Goal: Find specific page/section: Find specific page/section

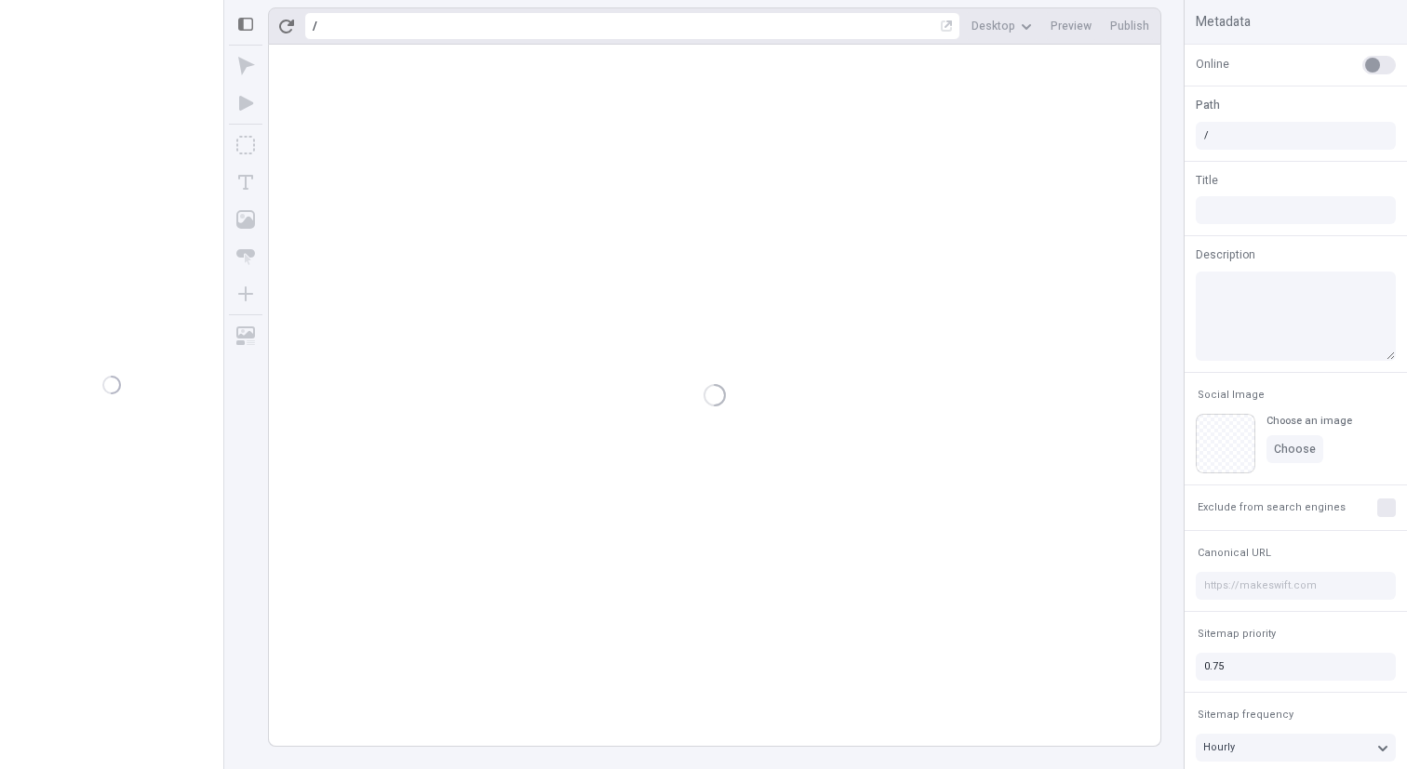
type input "/page"
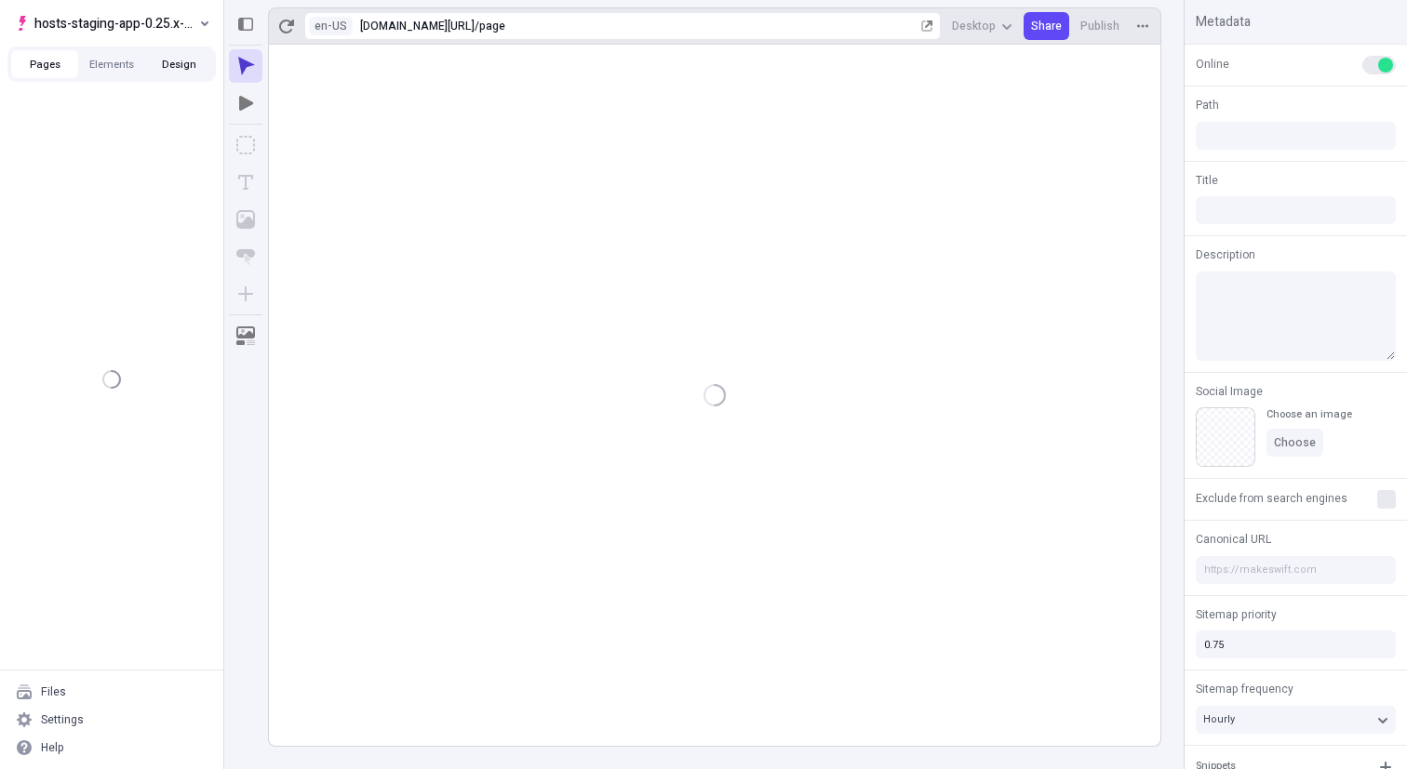
type input "/page"
click at [157, 36] on button "hosts-staging-app-0.25.x-nextjs-15" at bounding box center [111, 23] width 208 height 28
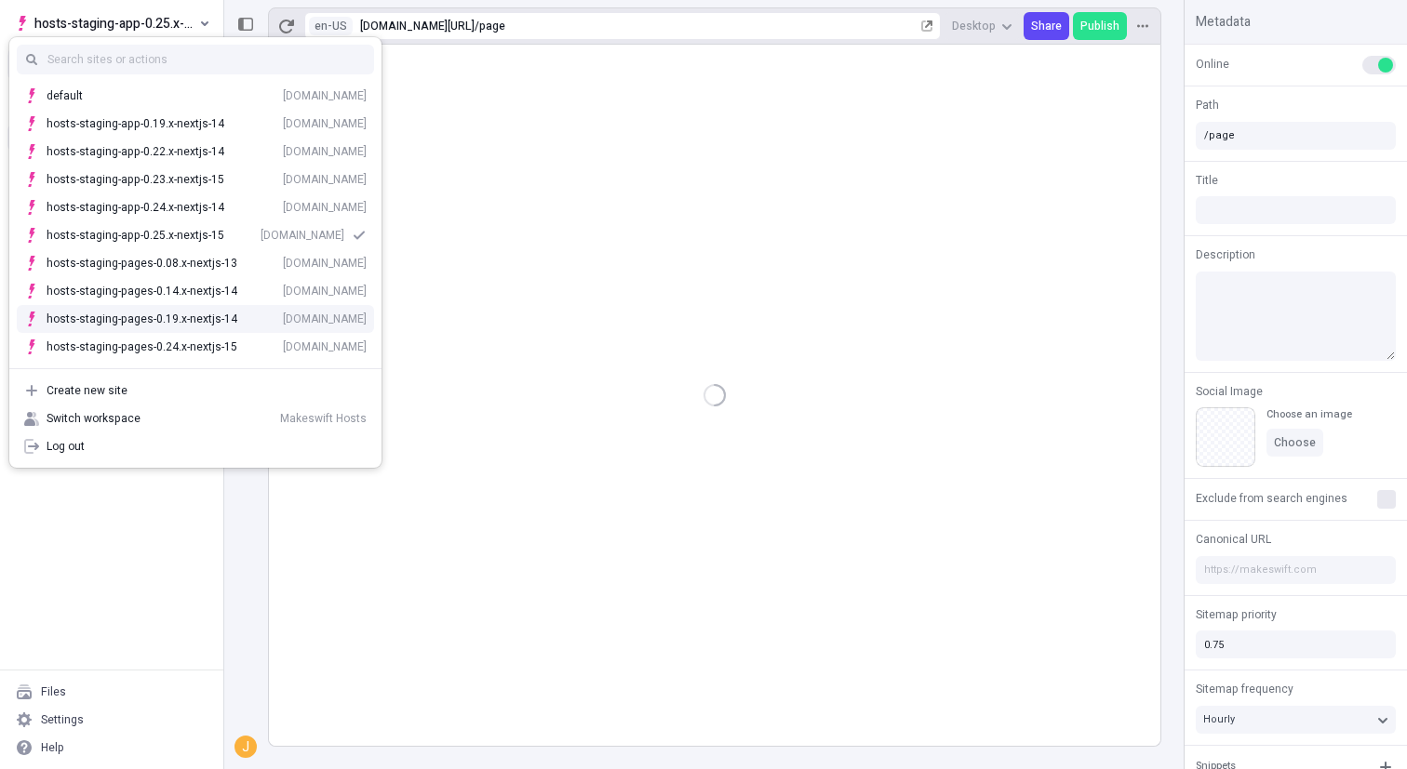
click at [549, 319] on div at bounding box center [714, 396] width 891 height 702
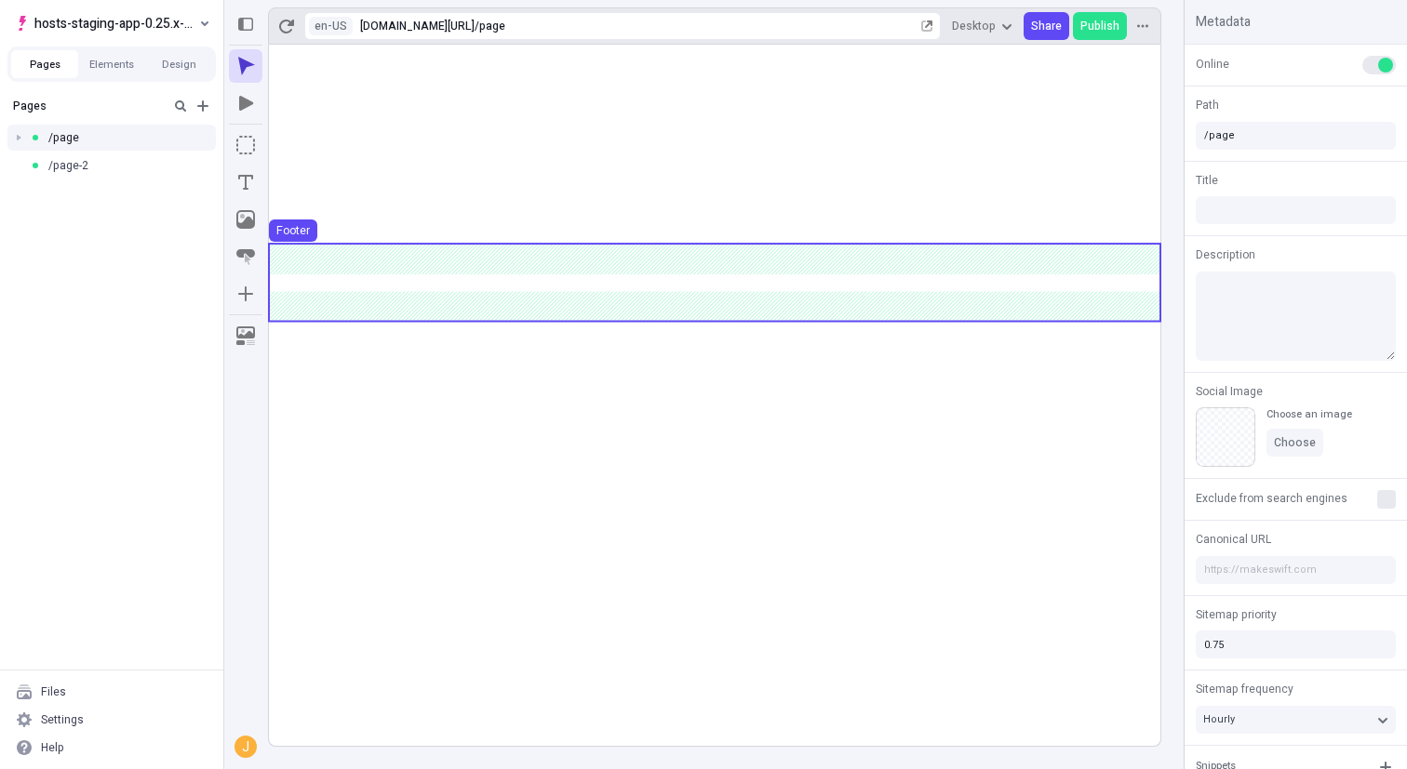
click at [563, 283] on use at bounding box center [714, 283] width 891 height 76
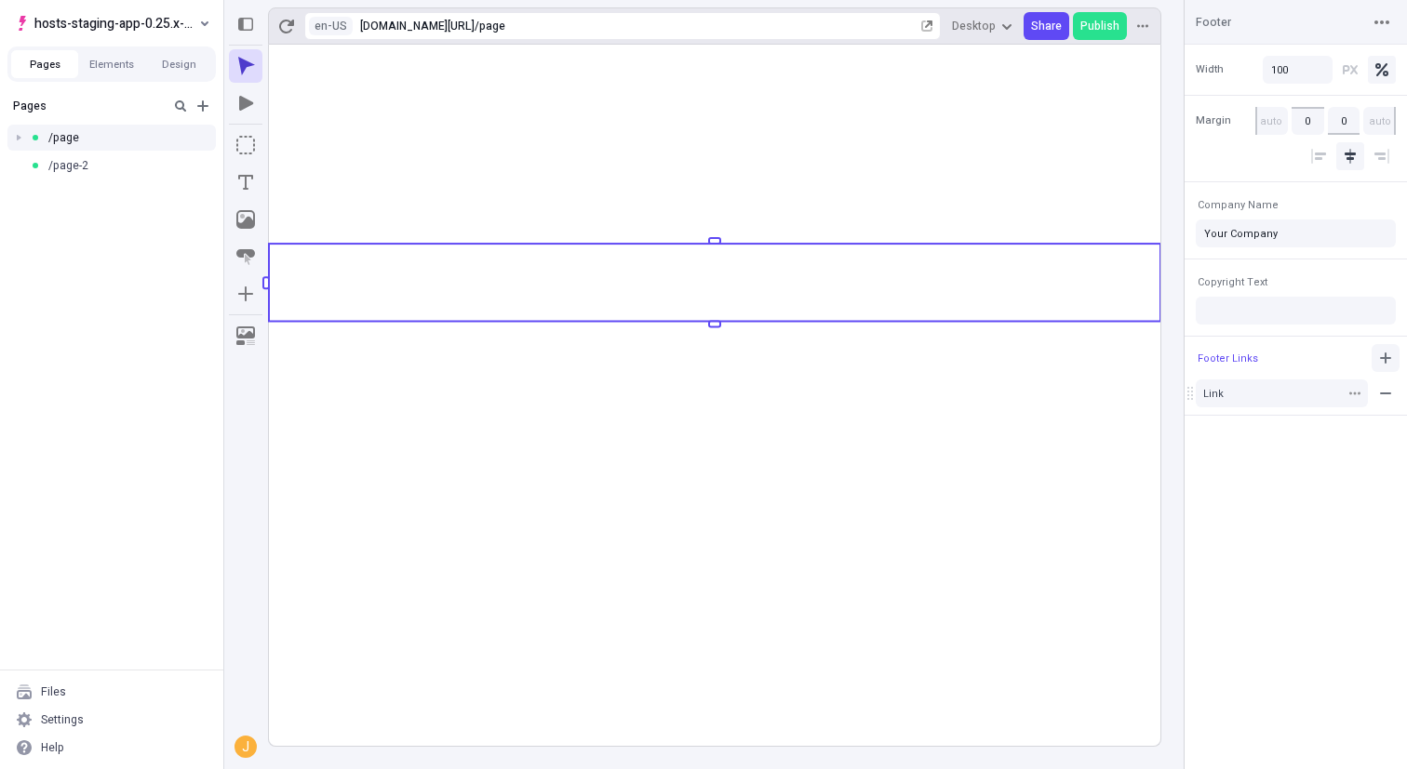
click at [1391, 360] on icon "button" at bounding box center [1385, 358] width 15 height 15
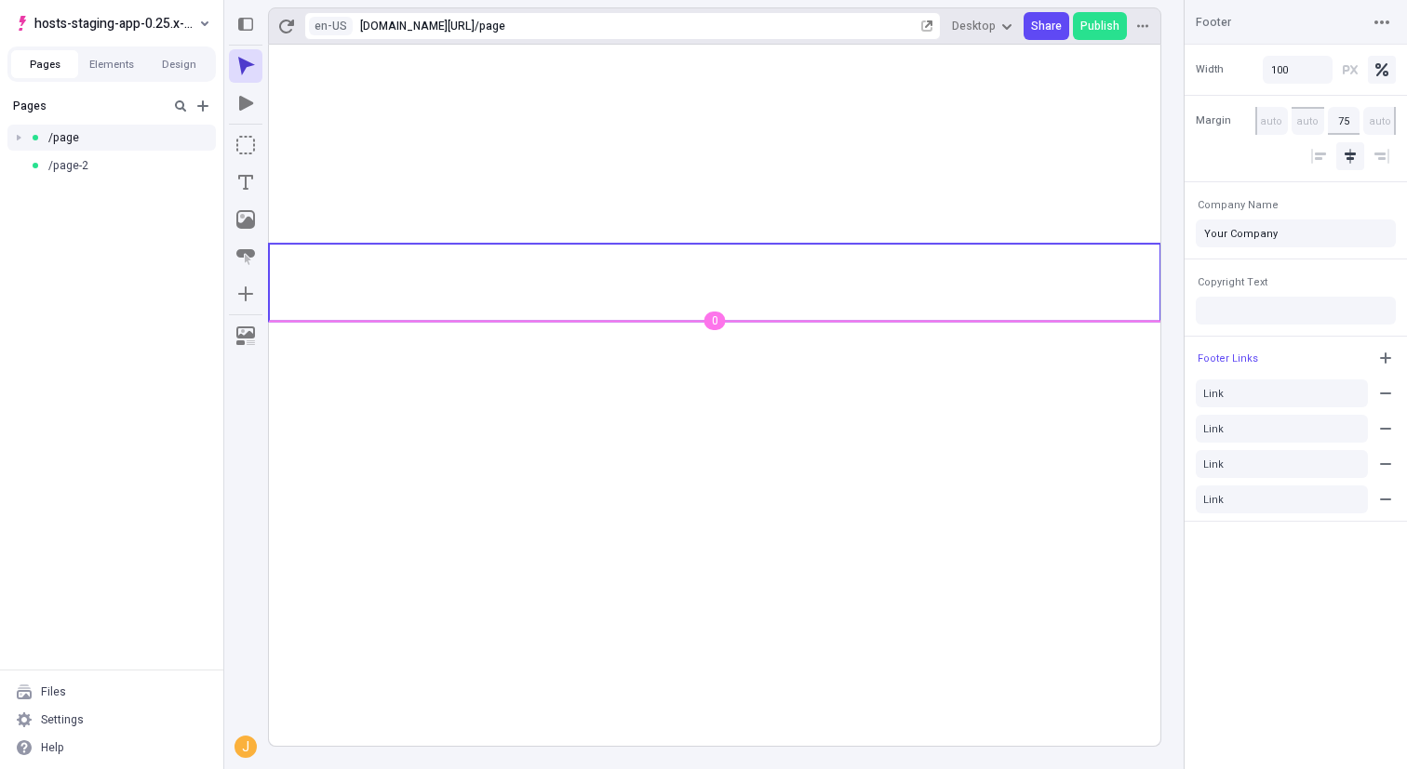
type input "80"
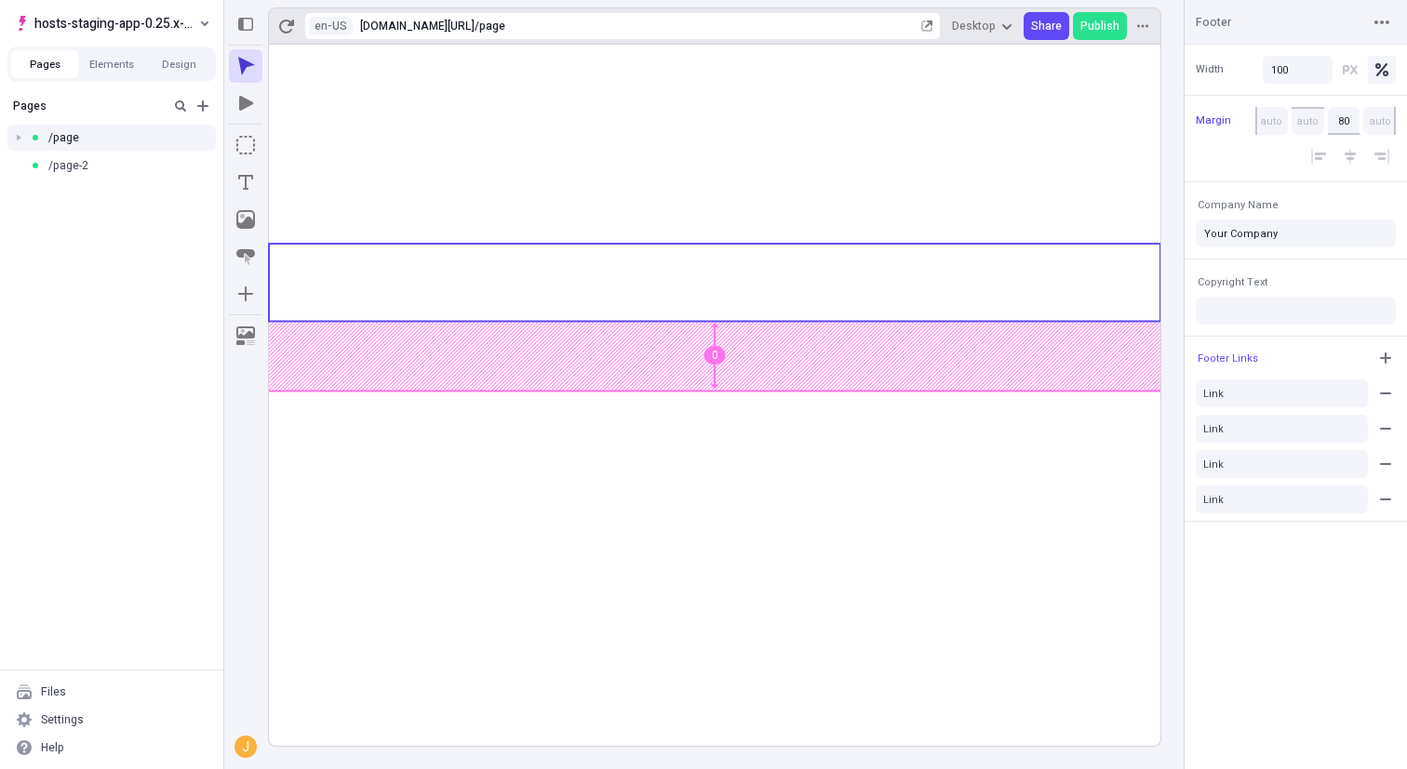
click at [711, 398] on body "hosts-staging-app-0.25.x-nextjs-15 Pages Elements Design Pages /page /page-2 Fi…" at bounding box center [703, 384] width 1407 height 769
click at [330, 18] on html "hosts-staging-app-0.25.x-nextjs-15 Pages Elements Design Pages /page /page-2 Fi…" at bounding box center [703, 384] width 1407 height 769
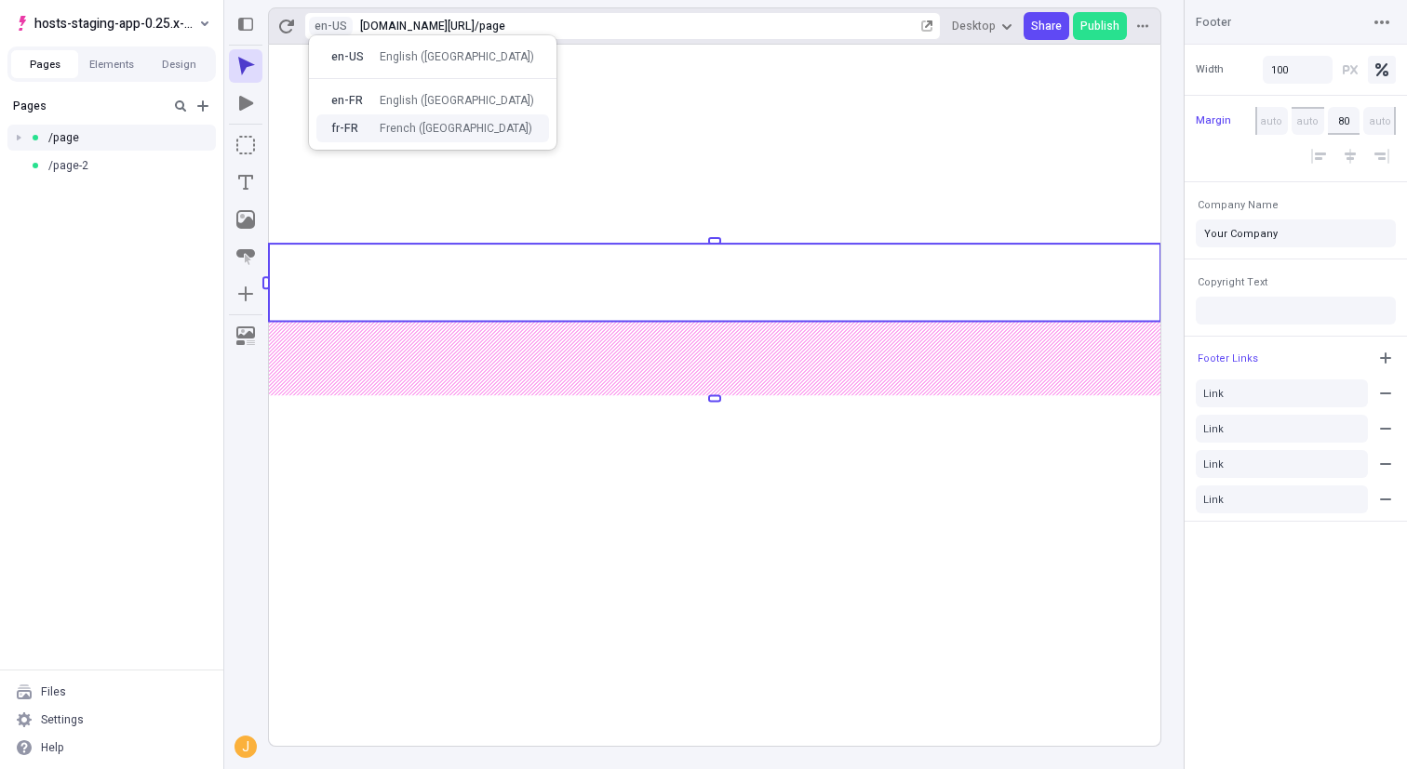
click at [386, 118] on div "fr-FR French ([GEOGRAPHIC_DATA])" at bounding box center [432, 128] width 233 height 28
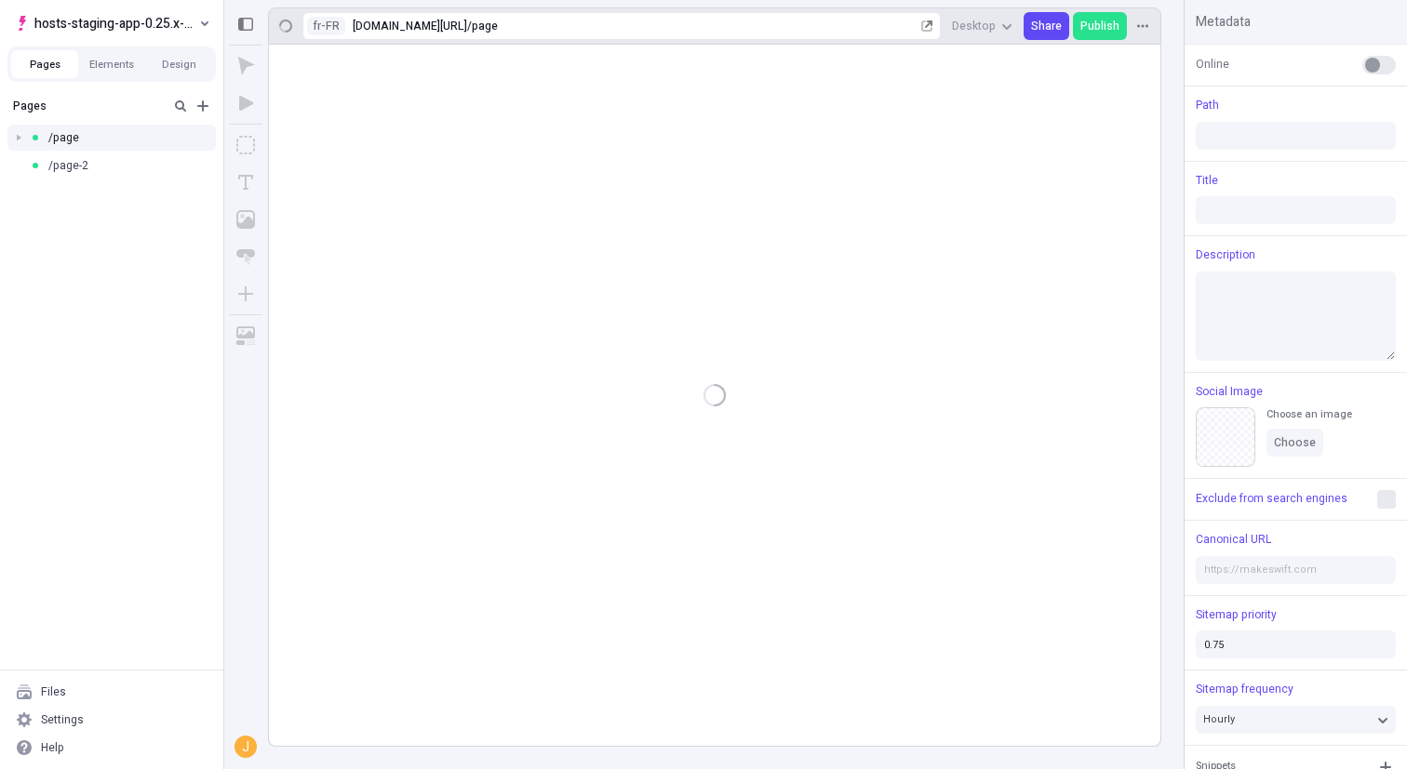
type input "/page"
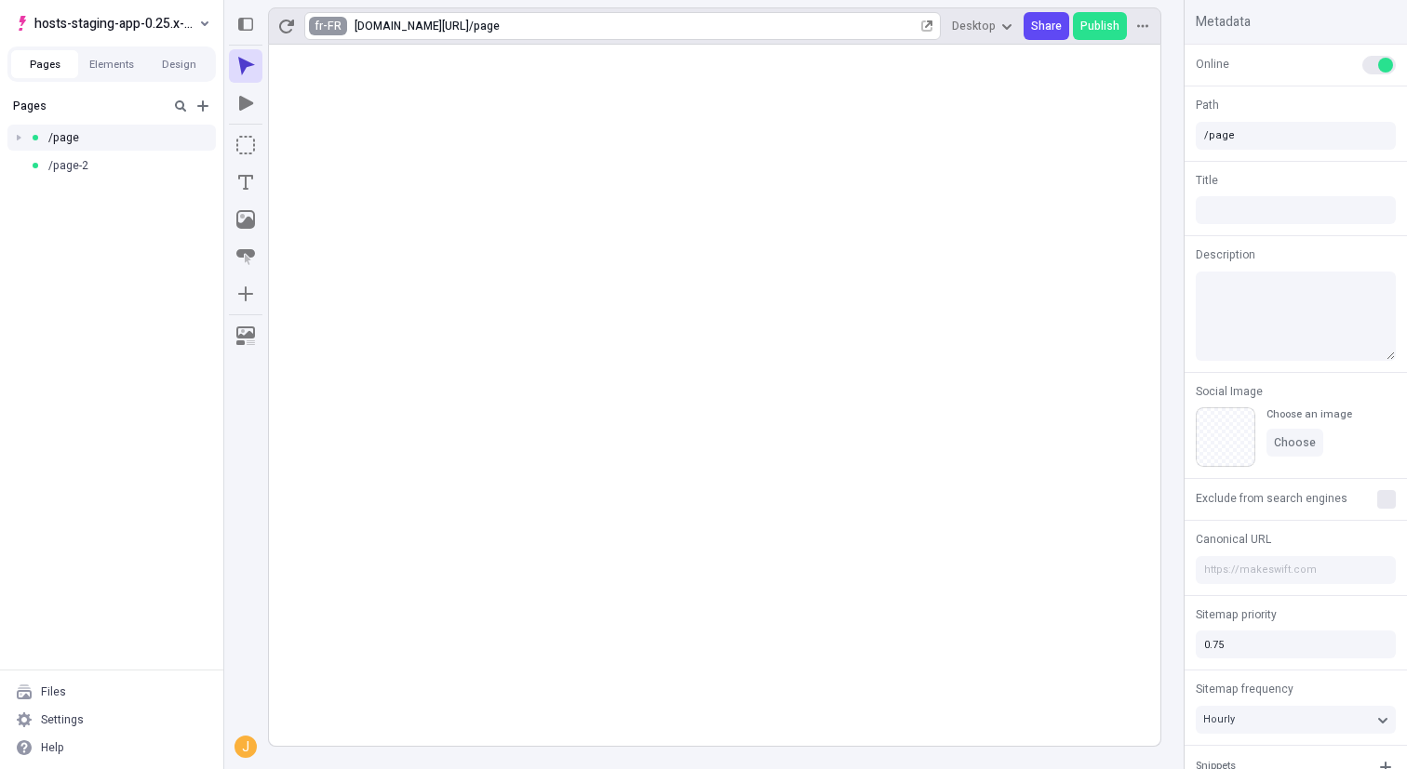
click at [328, 28] on html "hosts-staging-app-0.25.x-nextjs-15 Pages Elements Design Pages /page /page-2 Fi…" at bounding box center [703, 384] width 1407 height 769
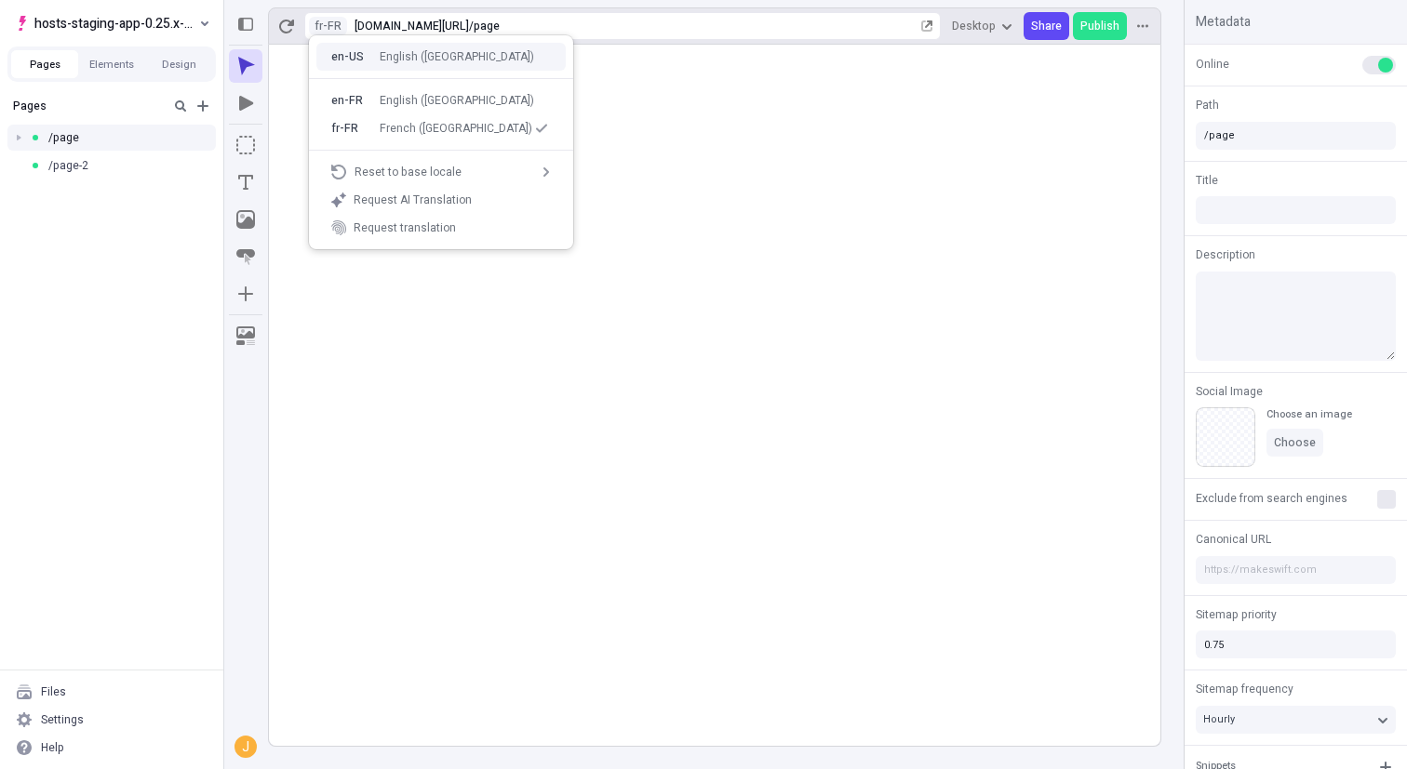
click at [390, 59] on div "English ([GEOGRAPHIC_DATA])" at bounding box center [457, 56] width 154 height 15
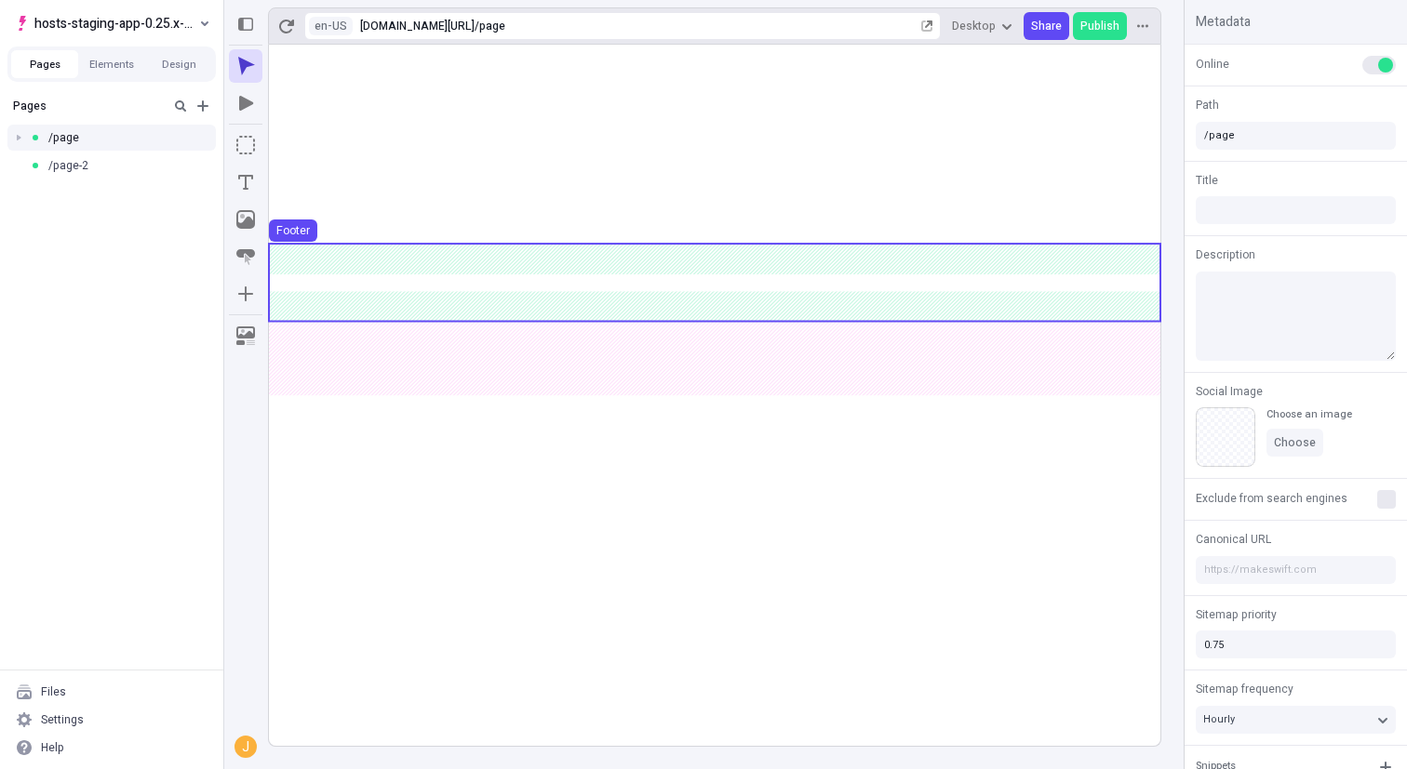
click at [517, 283] on use at bounding box center [714, 283] width 891 height 76
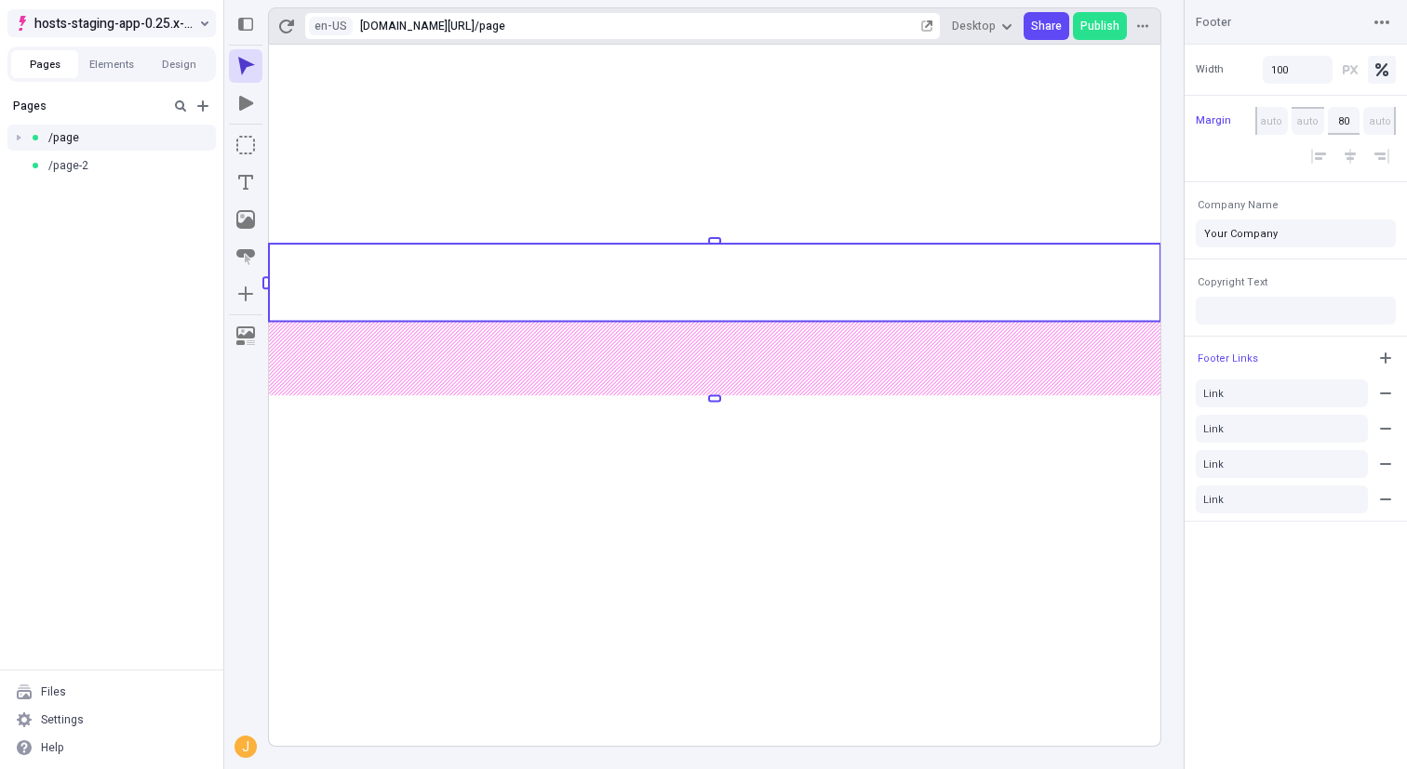
click at [139, 29] on span "hosts-staging-app-0.25.x-nextjs-15" at bounding box center [114, 23] width 161 height 22
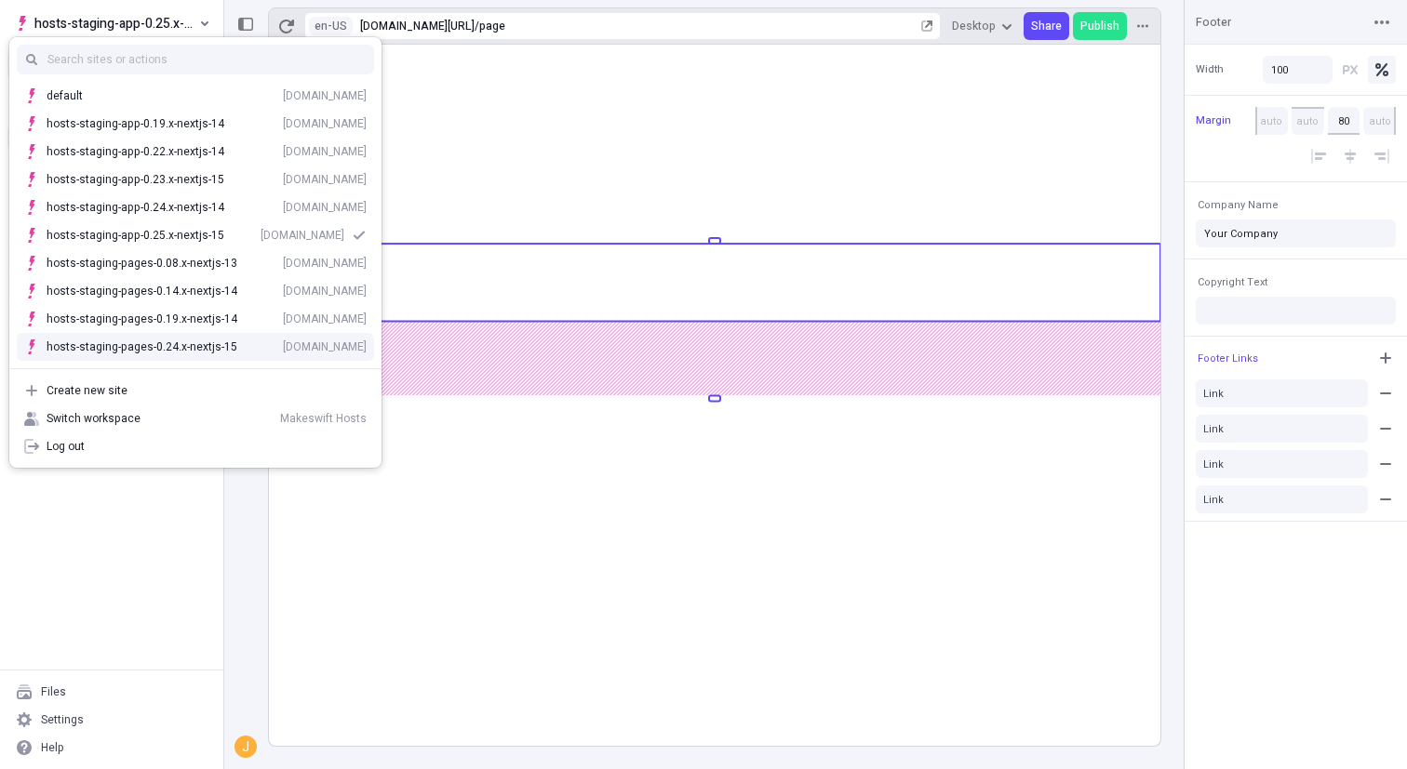
click at [283, 350] on div "[DOMAIN_NAME]" at bounding box center [325, 347] width 84 height 15
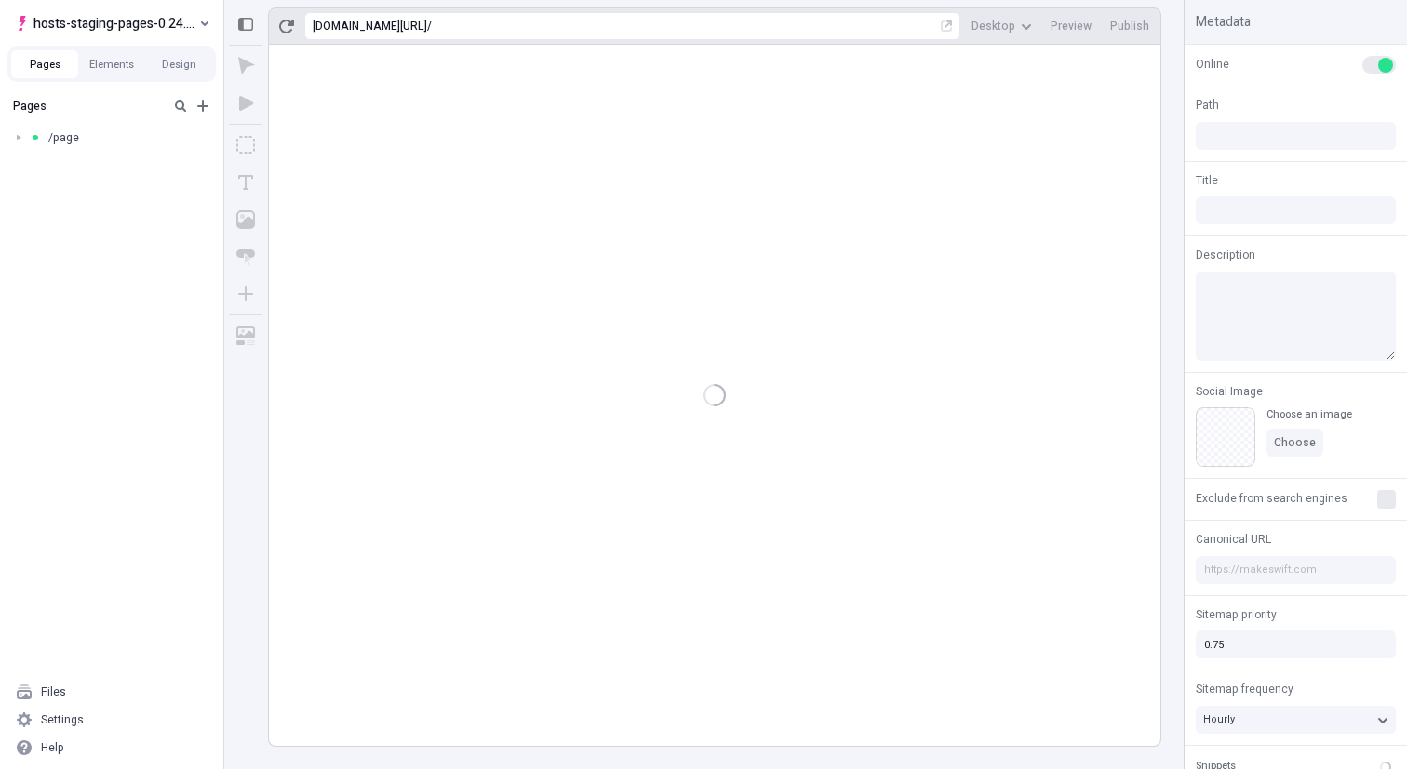
type input "/page"
